Goal: Communication & Community: Ask a question

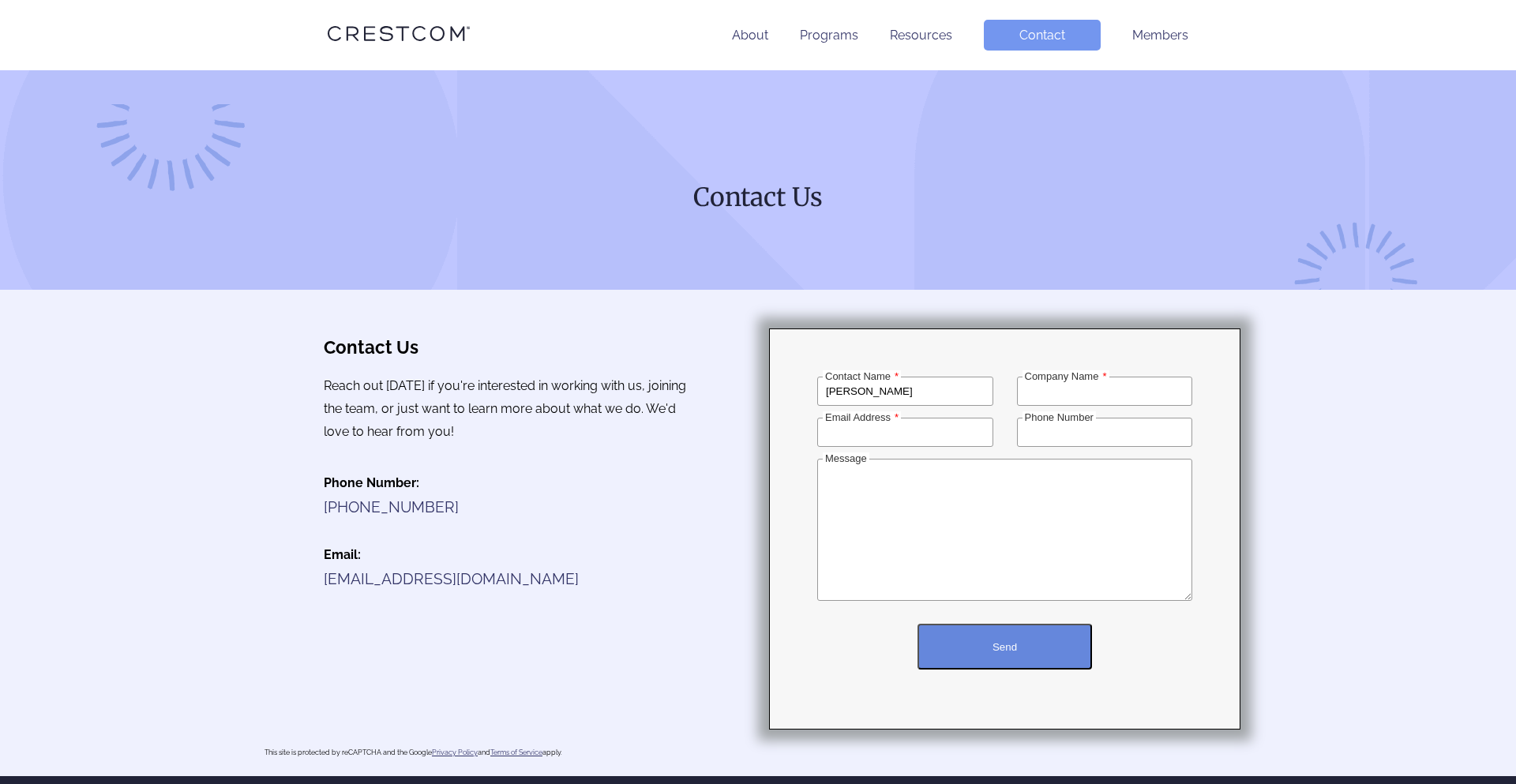
type input "[PERSON_NAME]"
type input "Punave"
type input "[PHONE_NUMBER]"
type input "[PERSON_NAME][EMAIL_ADDRESS][DOMAIN_NAME]"
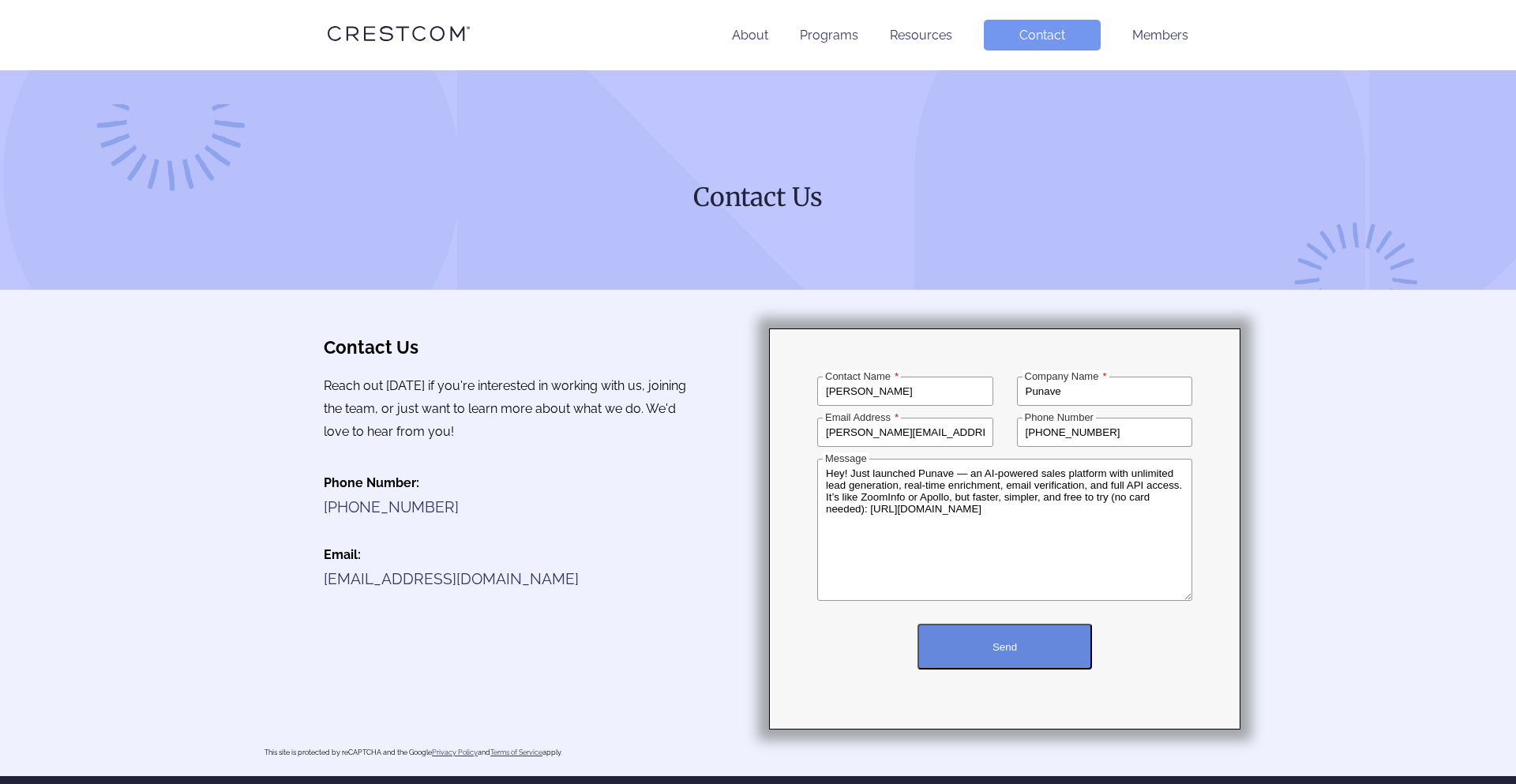
scroll to position [153, 0]
type textarea "Hey! Just launched Punave — an AI-powered sales platform with unlimited lead ge…"
click at [1092, 624] on button "Send" at bounding box center [1004, 647] width 174 height 46
